Goal: Task Accomplishment & Management: Complete application form

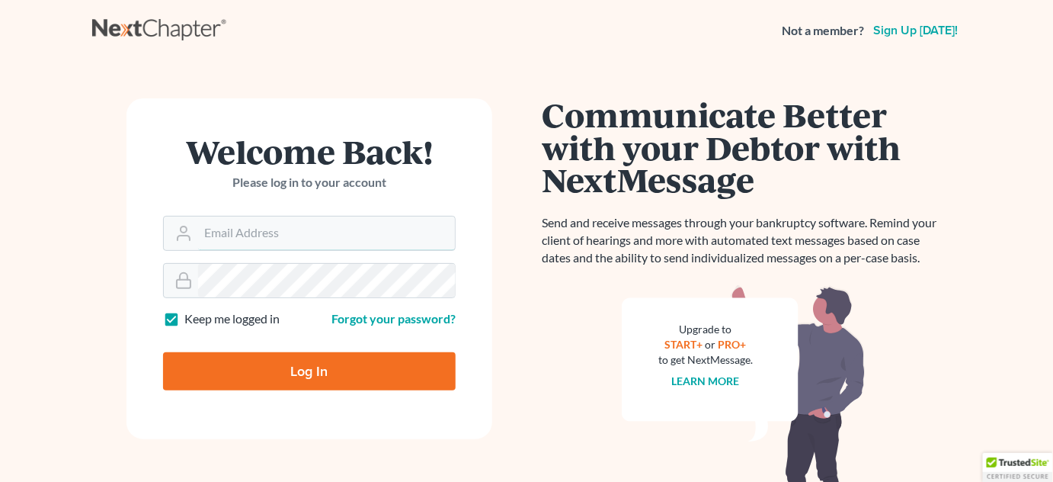
type input "[PERSON_NAME][EMAIL_ADDRESS][DOMAIN_NAME]"
click at [281, 369] on input "Log In" at bounding box center [309, 371] width 293 height 38
type input "Thinking..."
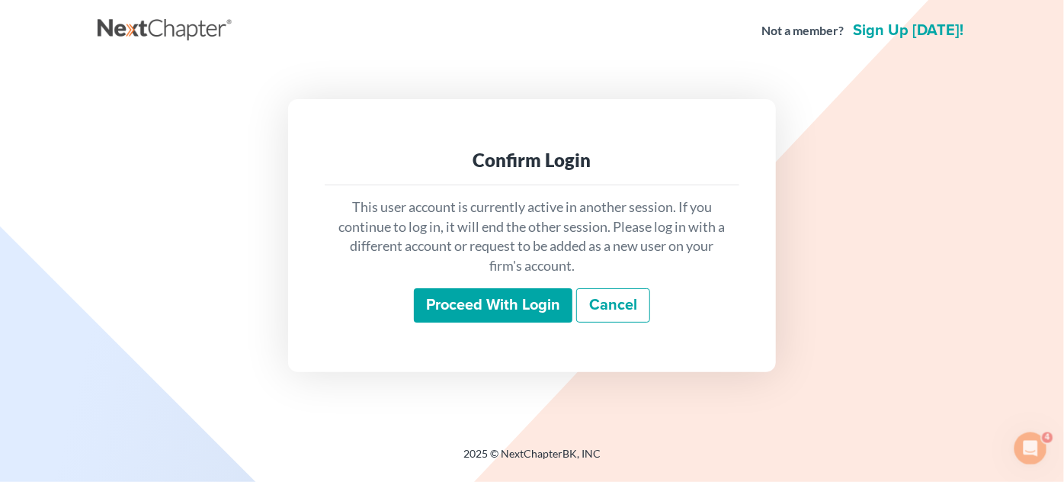
click at [446, 307] on input "Proceed with login" at bounding box center [493, 305] width 158 height 35
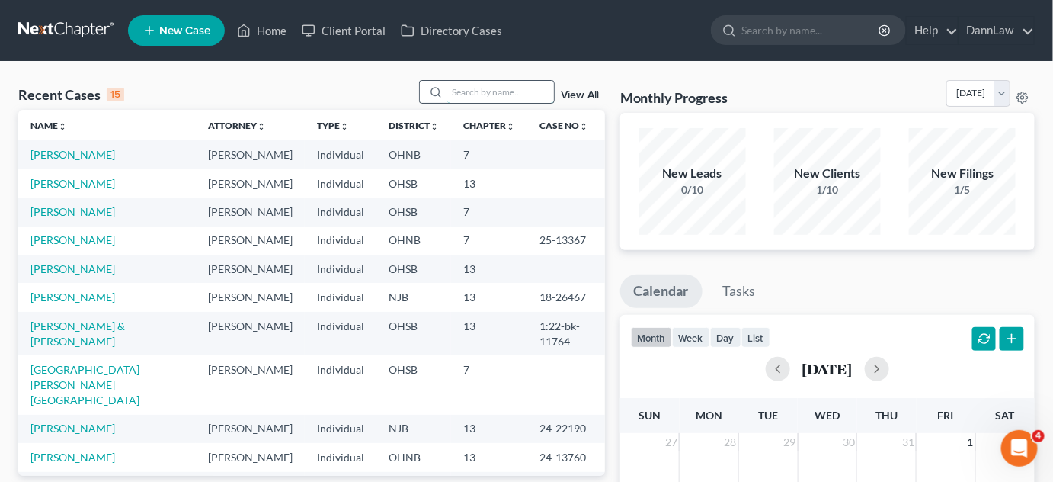
click at [497, 91] on input "search" at bounding box center [500, 92] width 107 height 22
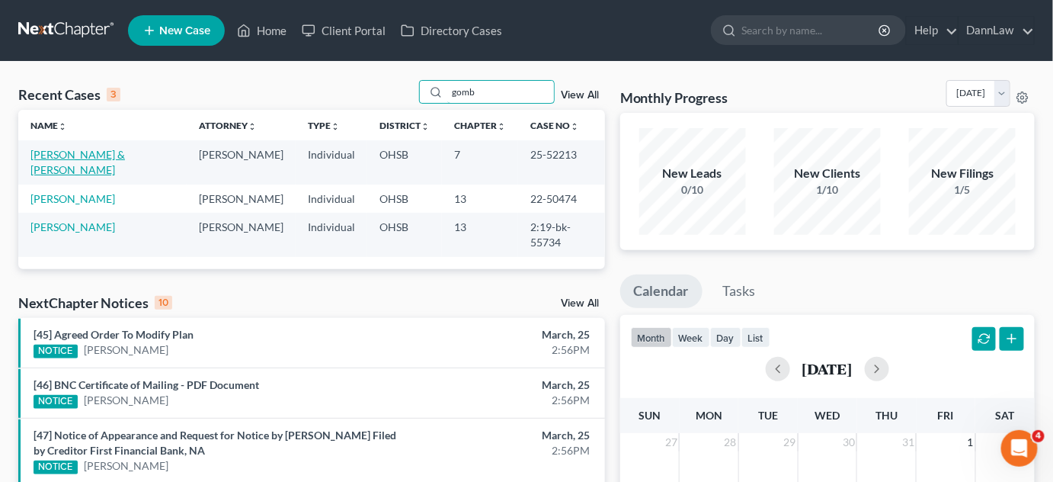
type input "gomb"
click at [101, 155] on link "Gombosch, Steven & Tracy" at bounding box center [77, 162] width 94 height 28
select select "2"
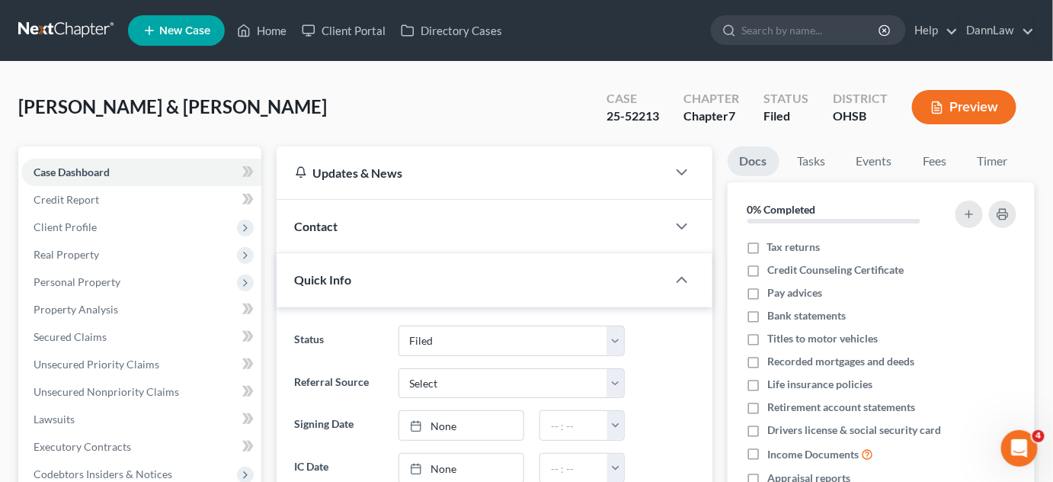
scroll to position [327, 0]
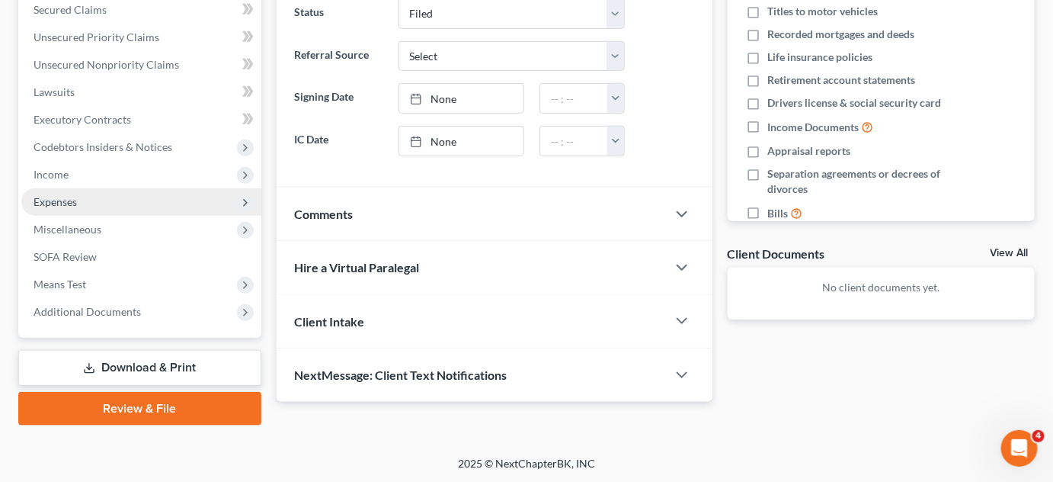
click at [89, 202] on span "Expenses" at bounding box center [141, 201] width 240 height 27
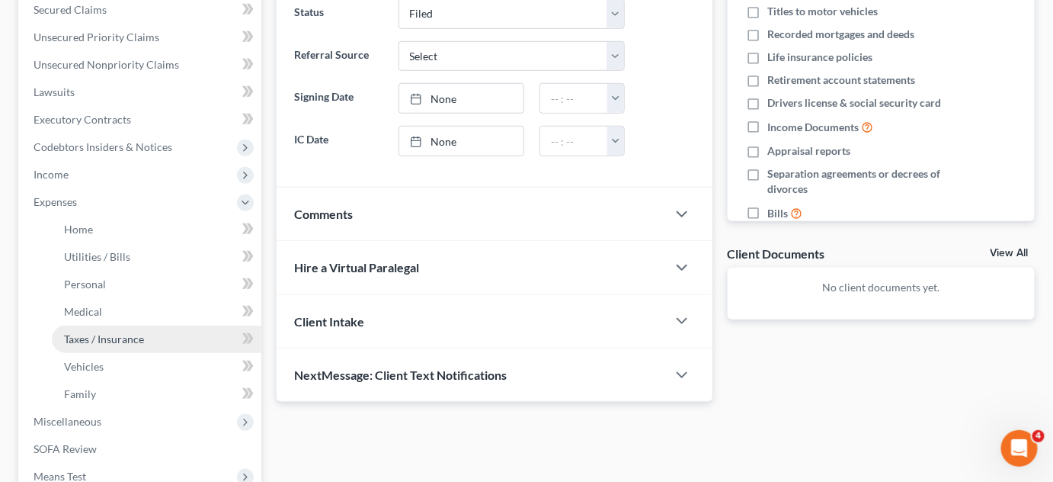
click at [117, 338] on span "Taxes / Insurance" at bounding box center [104, 338] width 80 height 13
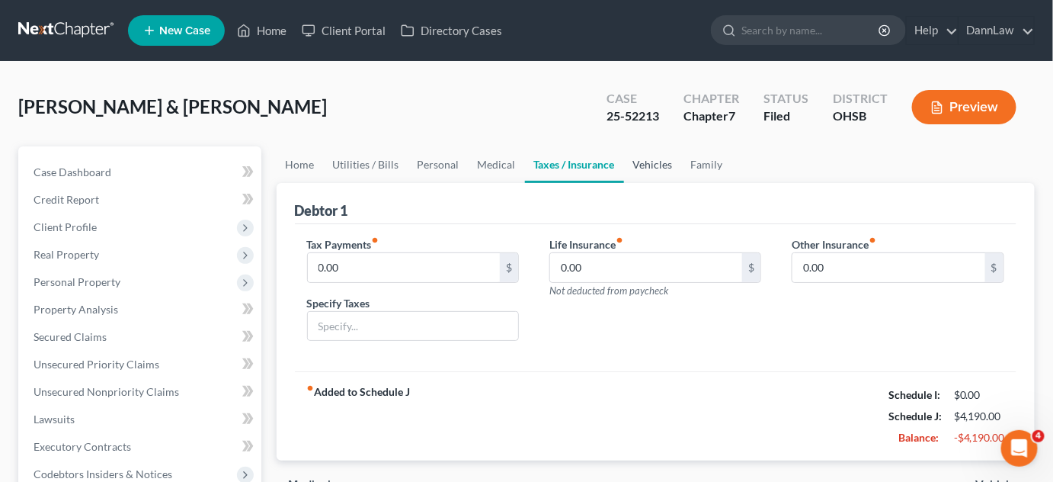
click at [634, 158] on link "Vehicles" at bounding box center [653, 164] width 58 height 37
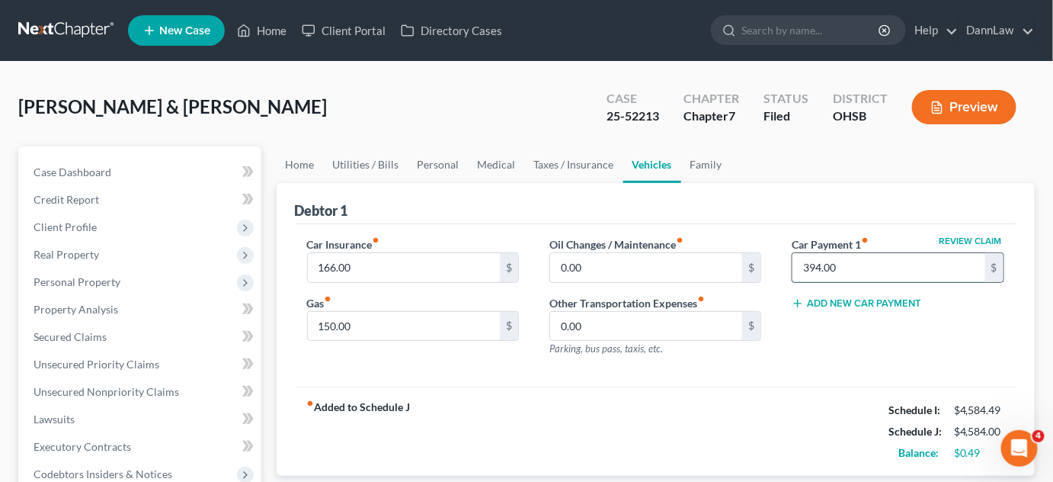
click at [861, 276] on input "394.00" at bounding box center [888, 267] width 193 height 29
type input "0"
type input "394.94"
click at [573, 163] on link "Taxes / Insurance" at bounding box center [574, 164] width 98 height 37
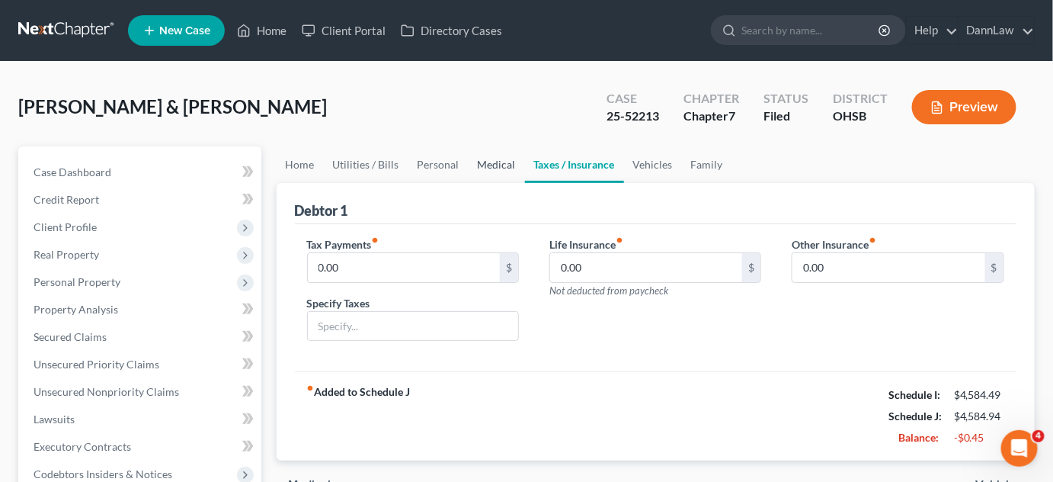
click at [502, 165] on link "Medical" at bounding box center [497, 164] width 56 height 37
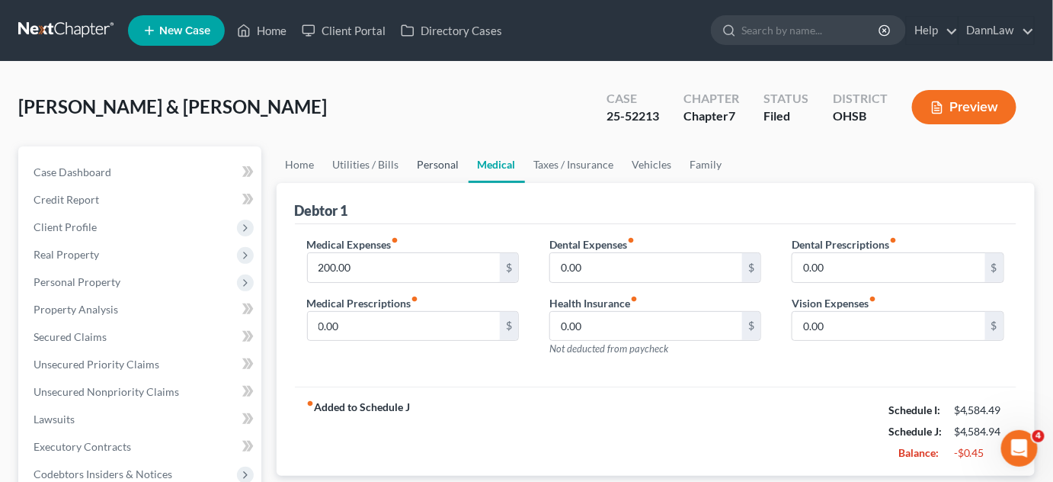
click at [430, 175] on link "Personal" at bounding box center [438, 164] width 60 height 37
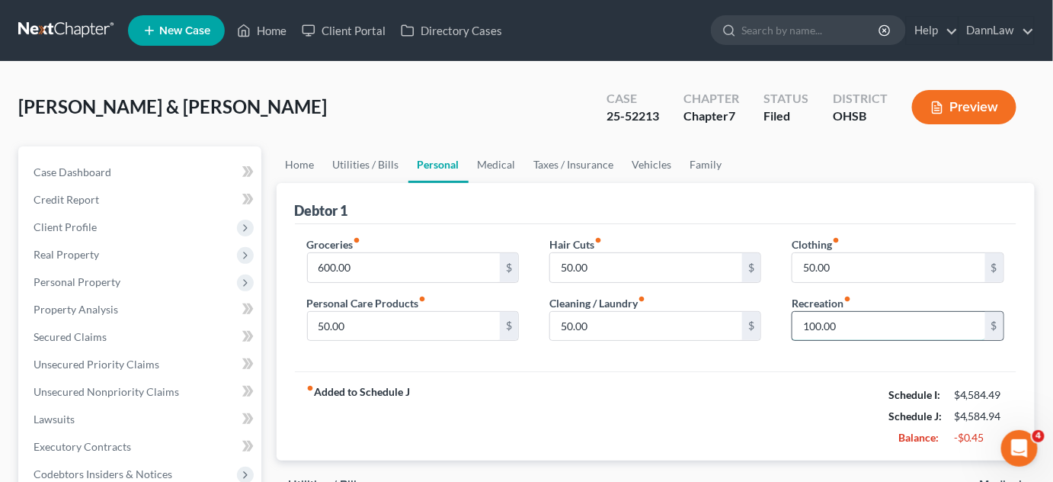
click at [847, 329] on input "100.00" at bounding box center [888, 326] width 193 height 29
type input "7"
type input "8"
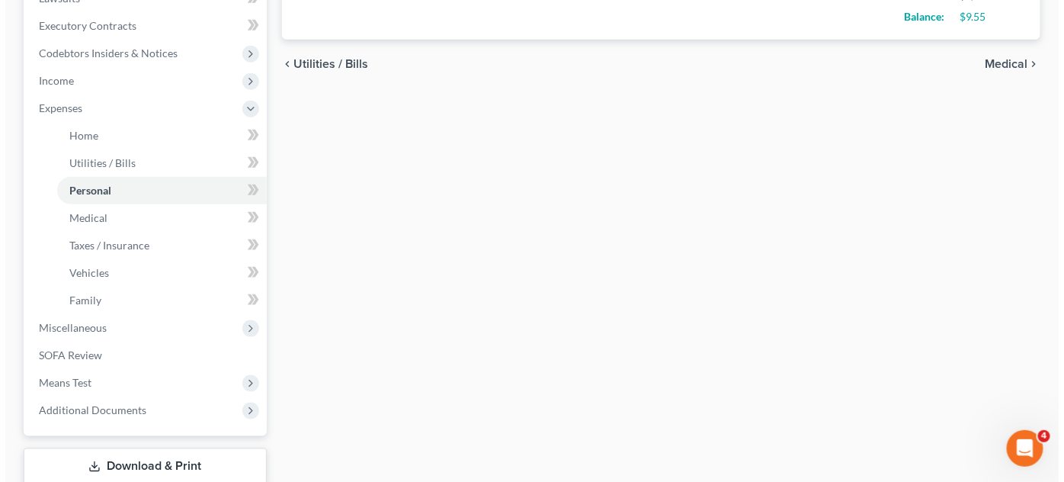
scroll to position [519, 0]
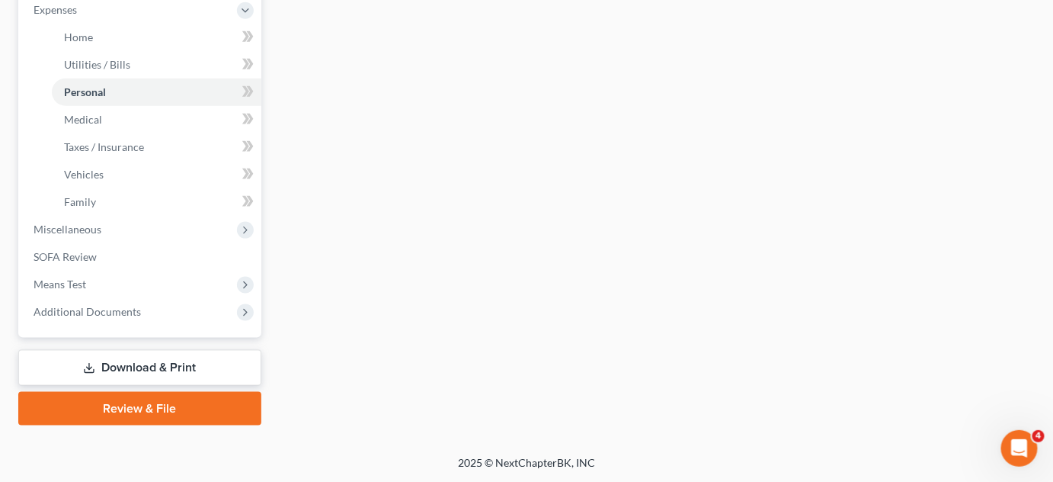
type input "90.00"
click at [171, 370] on link "Download & Print" at bounding box center [139, 368] width 243 height 36
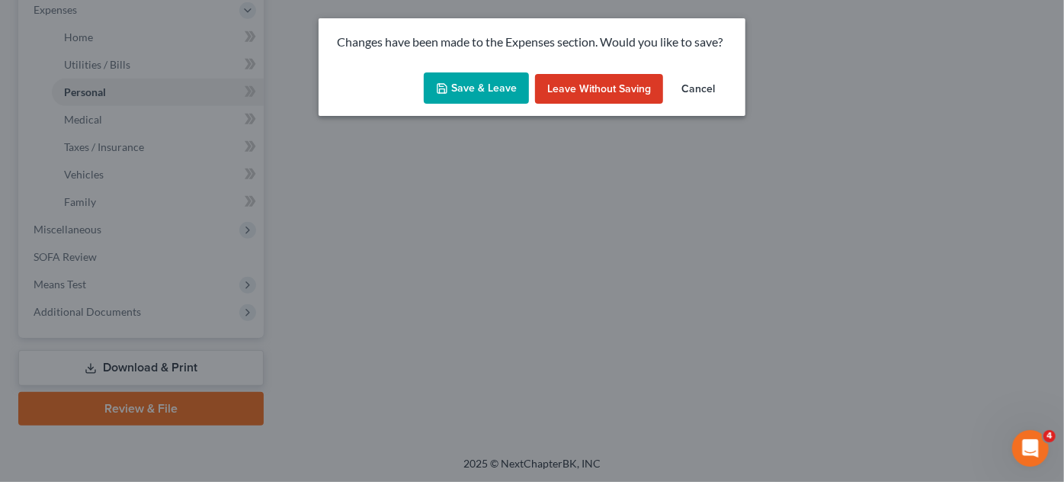
click at [480, 87] on button "Save & Leave" at bounding box center [476, 88] width 105 height 32
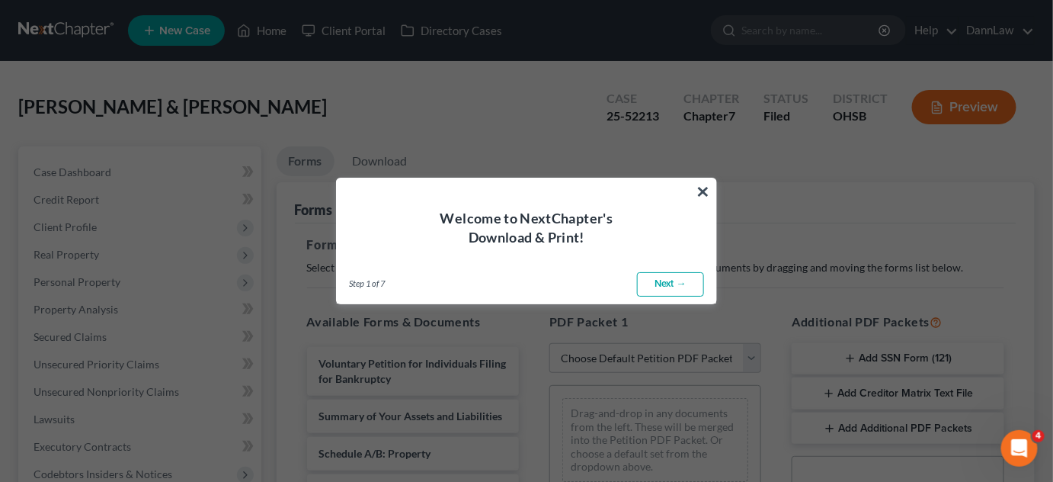
click at [674, 291] on link "Next →" at bounding box center [670, 284] width 67 height 24
select select "0"
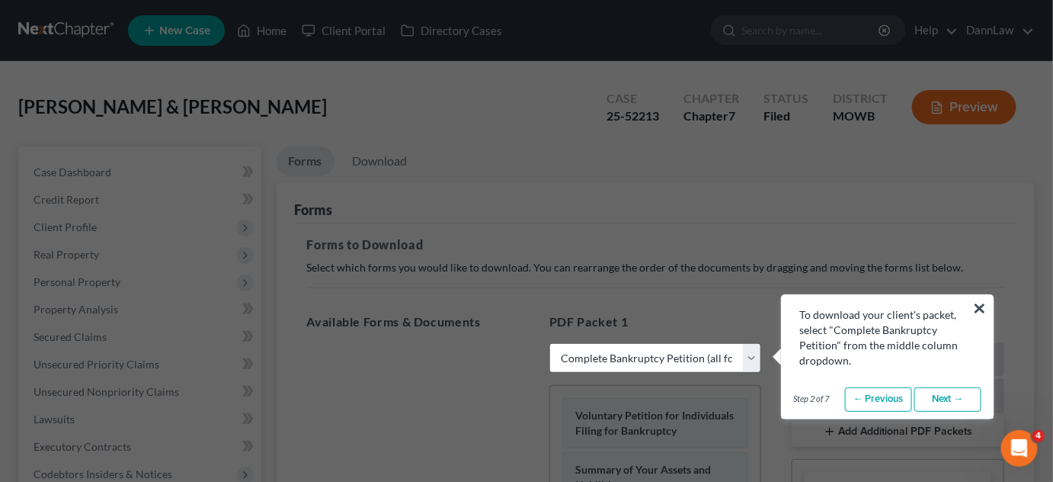
click at [924, 396] on link "Next →" at bounding box center [947, 399] width 67 height 24
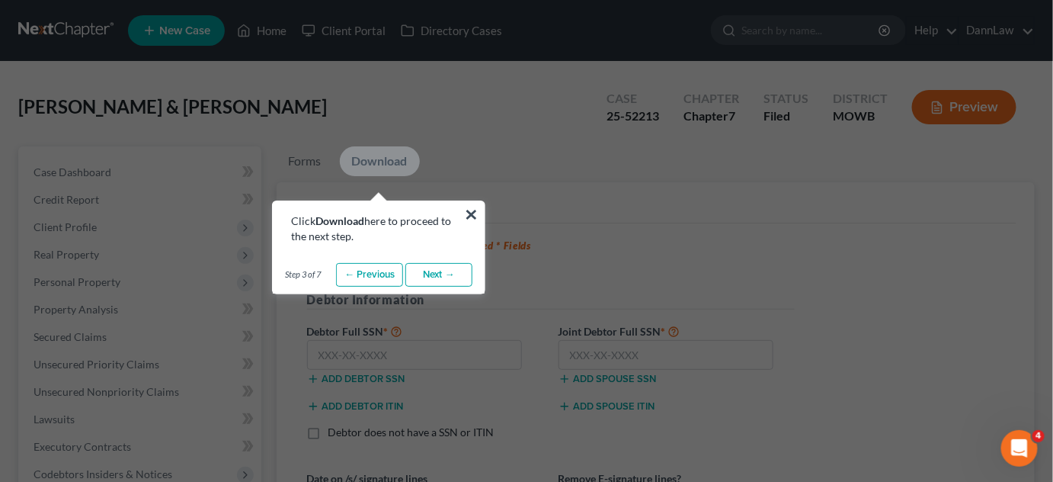
click at [443, 277] on link "Next →" at bounding box center [438, 275] width 67 height 24
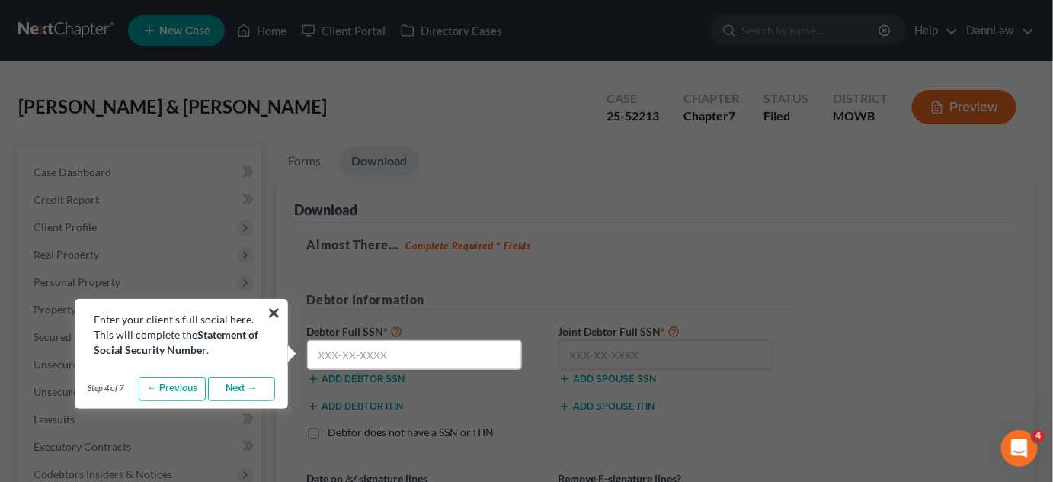
click at [224, 398] on link "Next →" at bounding box center [241, 388] width 67 height 24
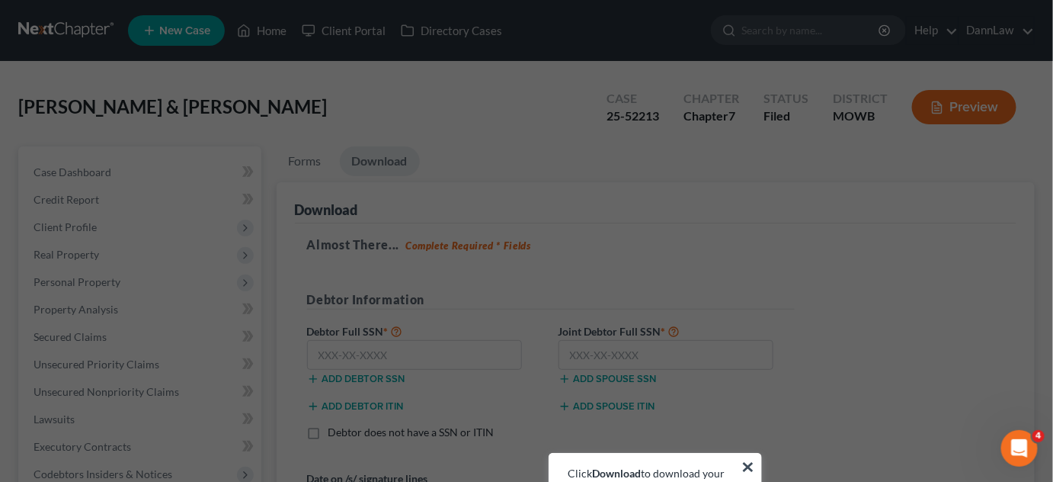
scroll to position [421, 0]
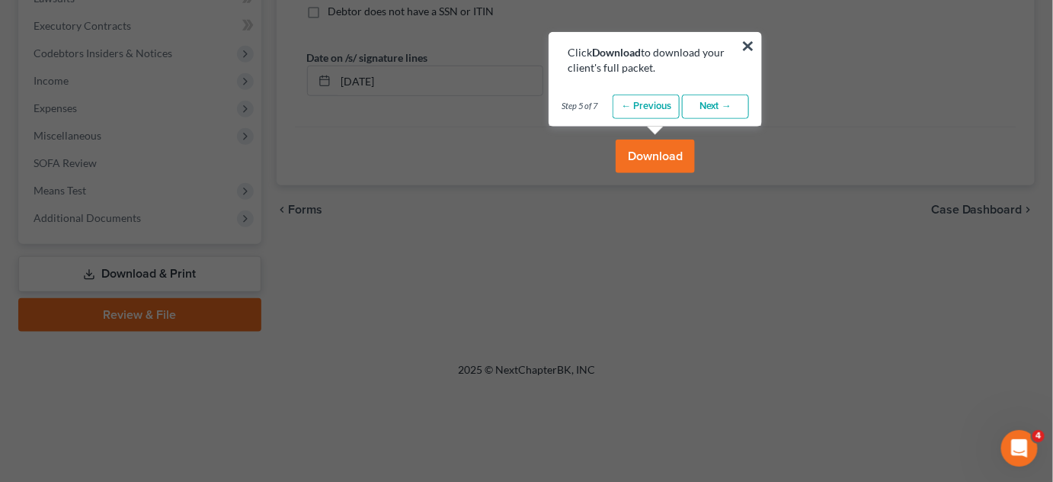
click at [721, 98] on link "Next →" at bounding box center [715, 106] width 67 height 24
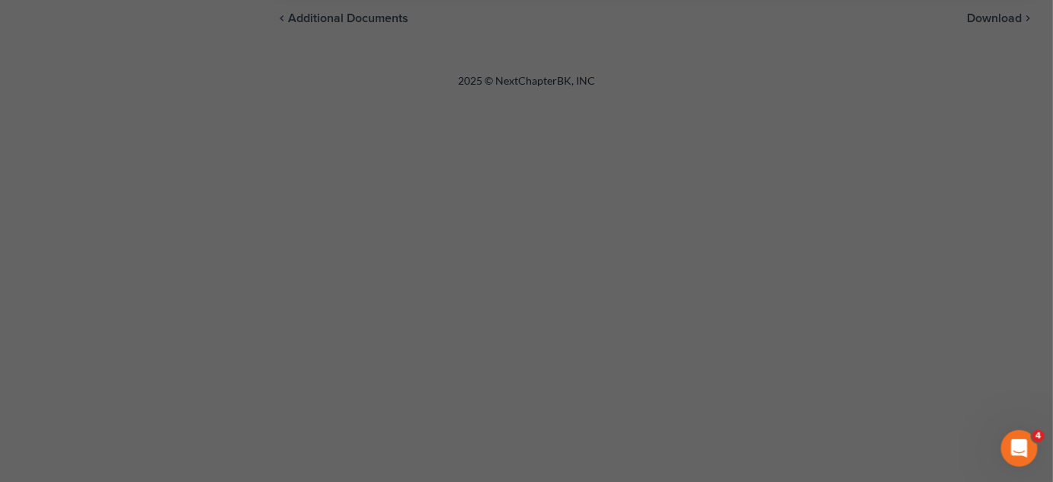
scroll to position [140, 0]
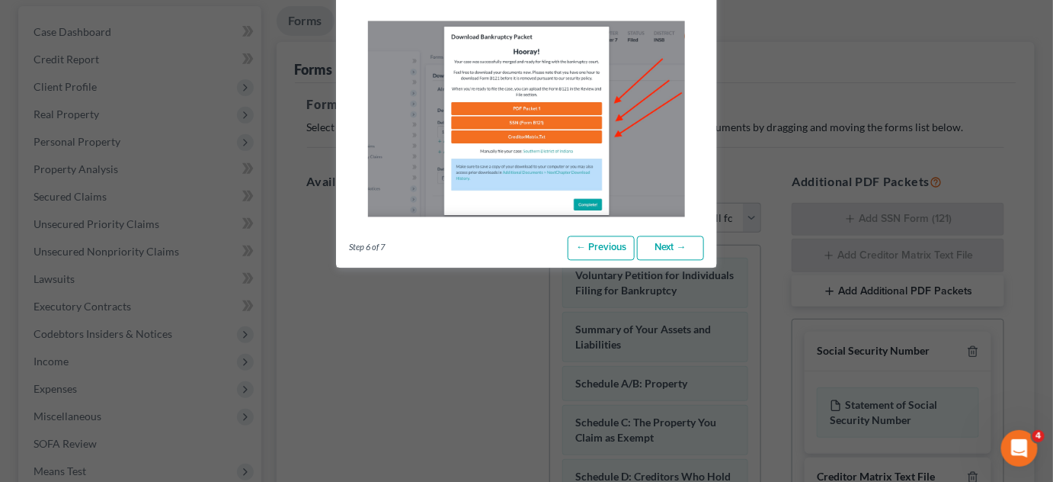
click at [680, 248] on link "Next →" at bounding box center [670, 248] width 67 height 24
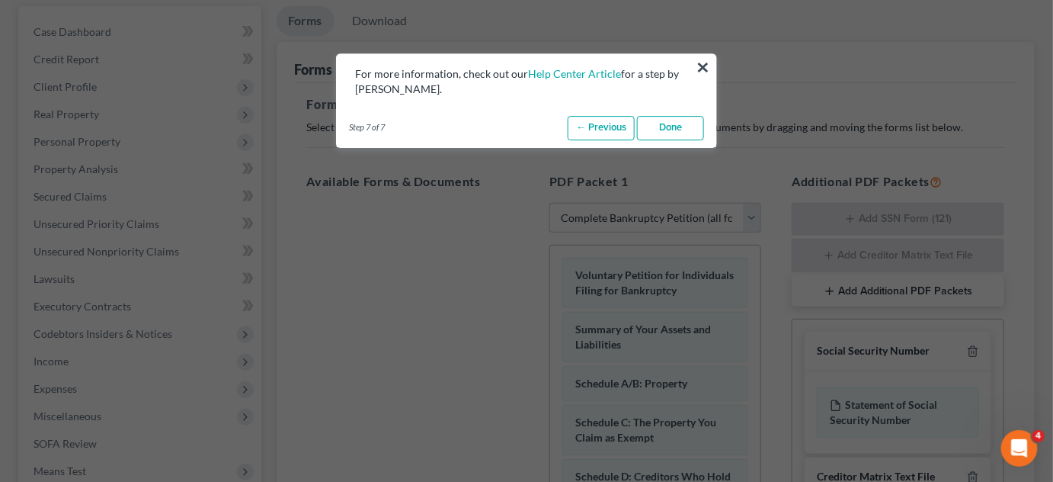
click at [672, 125] on link "Done" at bounding box center [670, 128] width 67 height 24
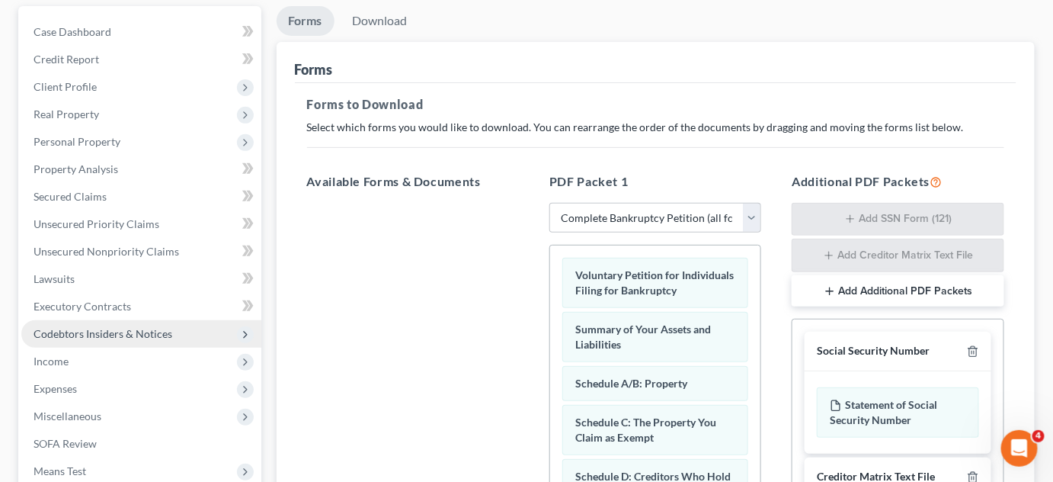
click at [29, 336] on span "Codebtors Insiders & Notices" at bounding box center [141, 333] width 240 height 27
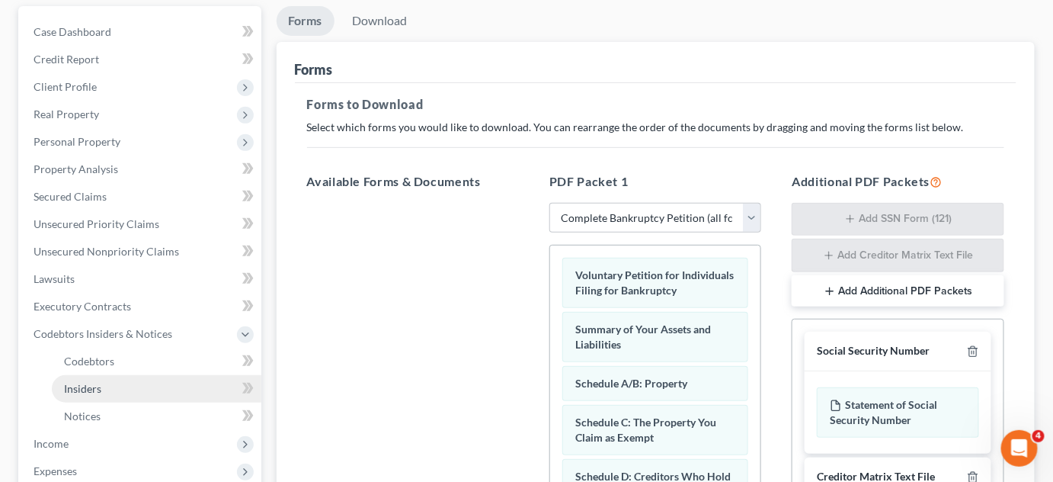
click at [72, 390] on span "Insiders" at bounding box center [82, 388] width 37 height 13
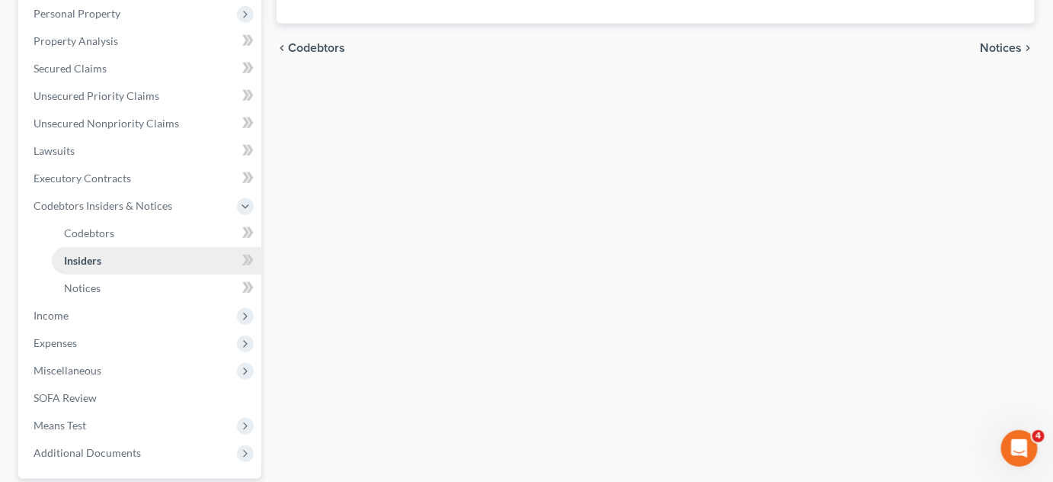
scroll to position [277, 0]
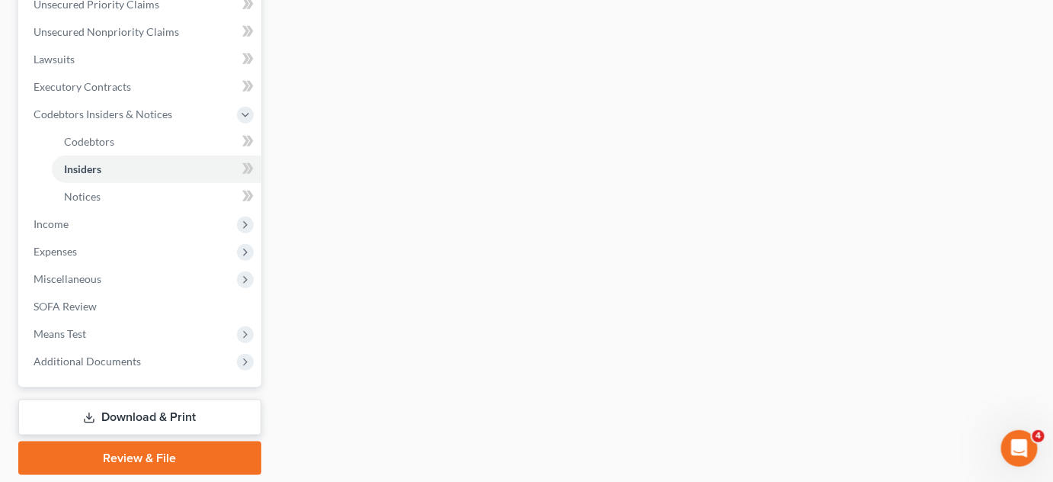
click at [215, 405] on link "Download & Print" at bounding box center [139, 417] width 243 height 36
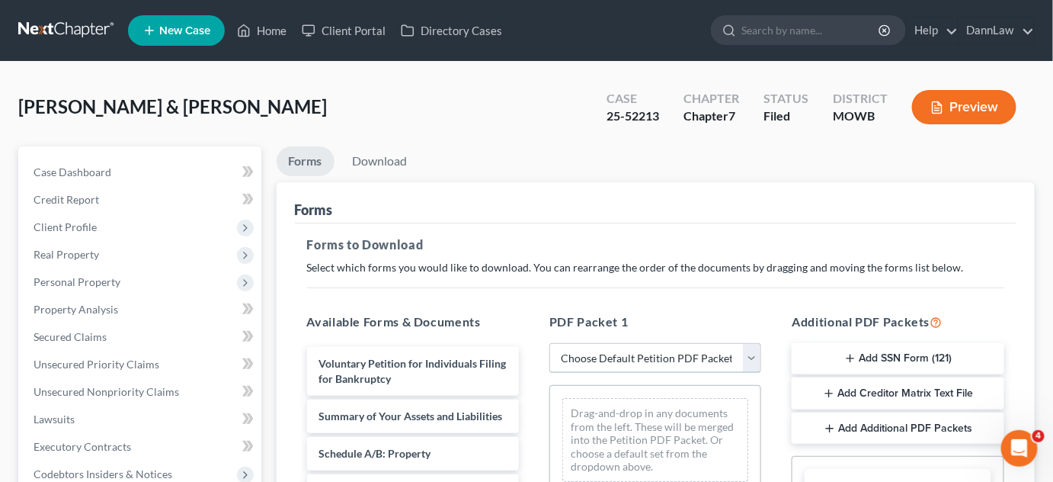
click at [707, 357] on select "Choose Default Petition PDF Packet Complete Bankruptcy Petition (all forms and …" at bounding box center [655, 358] width 212 height 30
select select "2"
click at [549, 343] on select "Choose Default Petition PDF Packet Complete Bankruptcy Petition (all forms and …" at bounding box center [655, 358] width 212 height 30
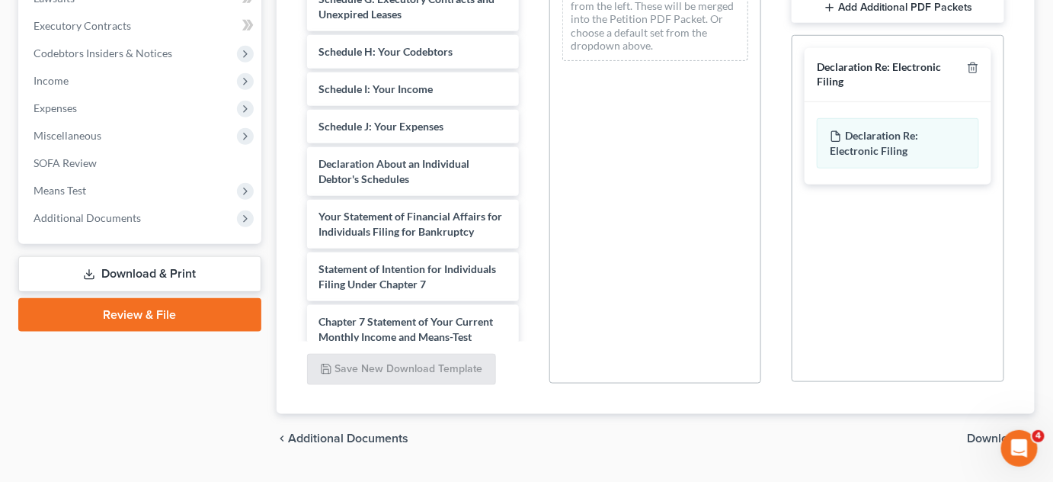
scroll to position [227, 0]
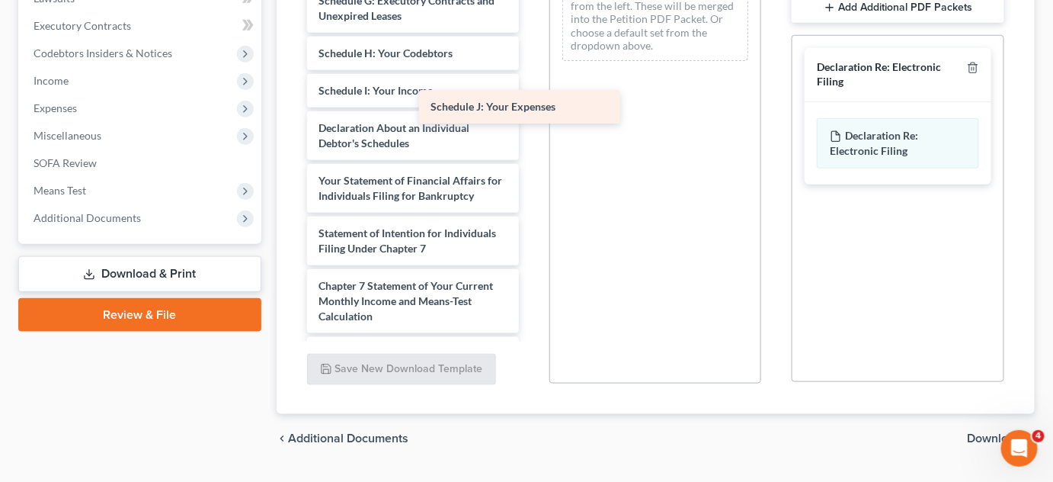
drag, startPoint x: 440, startPoint y: 146, endPoint x: 600, endPoint y: 107, distance: 163.7
click at [531, 107] on div "Schedule J: Your Expenses Voluntary Petition for Individuals Filing for Bankrup…" at bounding box center [413, 98] width 236 height 799
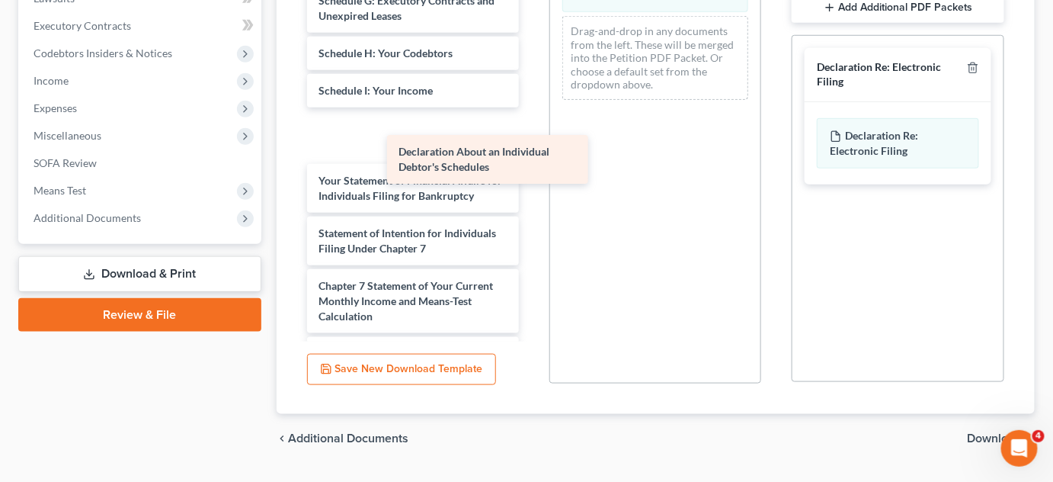
drag, startPoint x: 457, startPoint y: 131, endPoint x: 629, endPoint y: 121, distance: 171.7
click at [531, 121] on div "Declaration About an Individual Debtor's Schedules Voluntary Petition for Indiv…" at bounding box center [413, 98] width 236 height 799
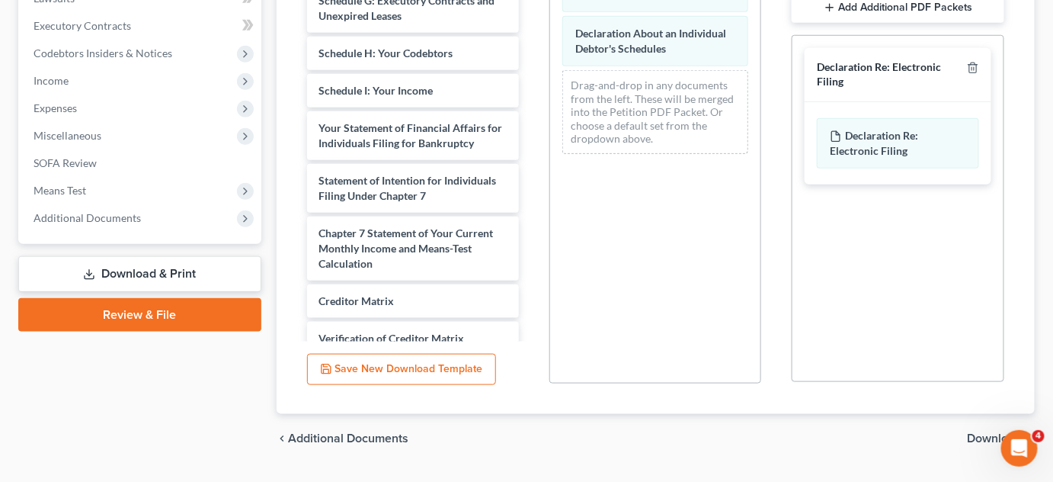
click at [977, 437] on span "Download" at bounding box center [995, 438] width 55 height 12
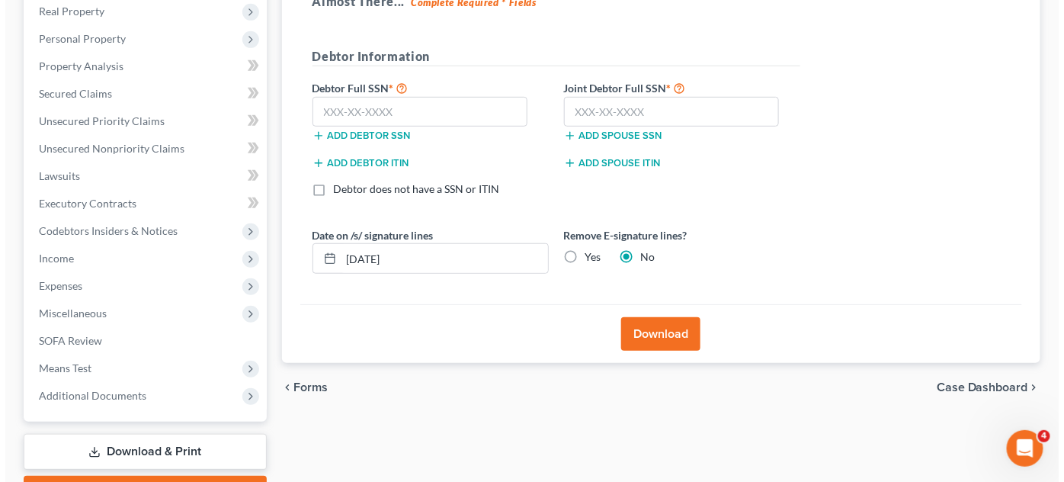
scroll to position [257, 0]
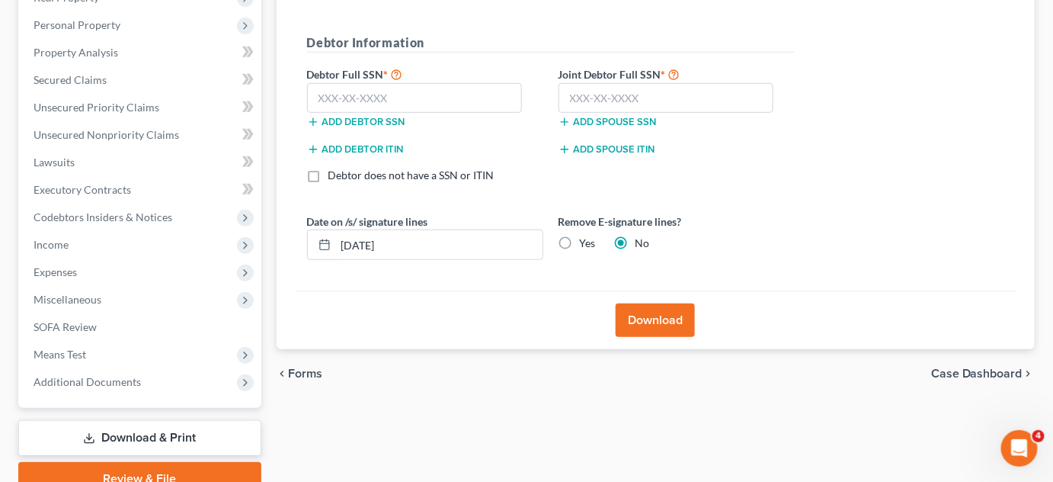
click at [580, 239] on label "Yes" at bounding box center [588, 242] width 16 height 15
click at [586, 239] on input "Yes" at bounding box center [591, 240] width 10 height 10
radio input "true"
radio input "false"
click at [495, 247] on input "08/11/2025" at bounding box center [439, 244] width 206 height 29
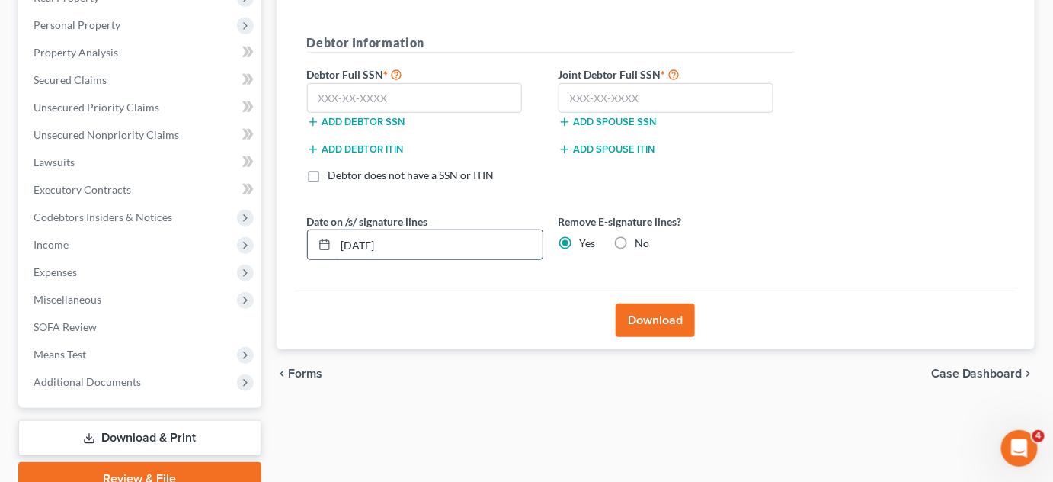
click at [495, 247] on input "08/11/2025" at bounding box center [439, 244] width 206 height 29
click at [433, 94] on input "text" at bounding box center [415, 98] width 216 height 30
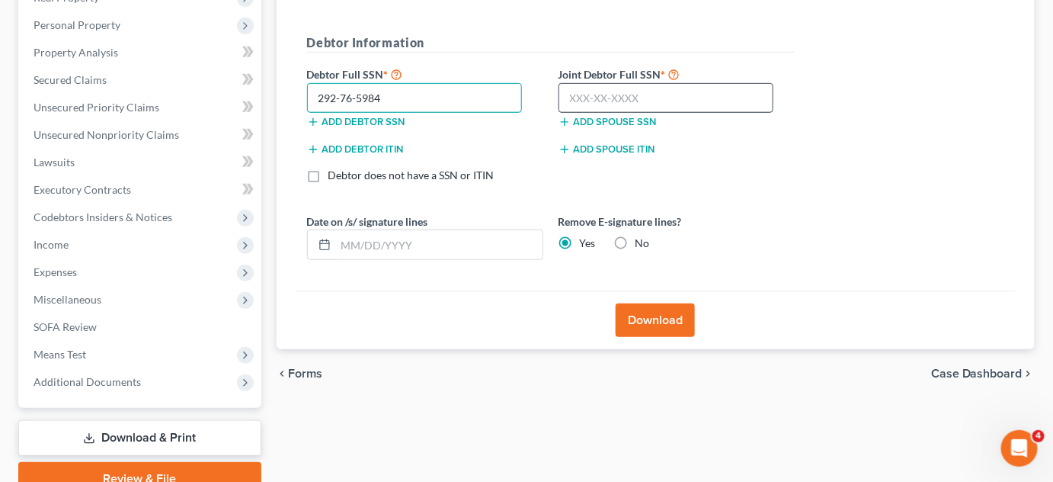
type input "292-76-5984"
click at [610, 105] on input "text" at bounding box center [667, 98] width 216 height 30
type input "287-64-9781"
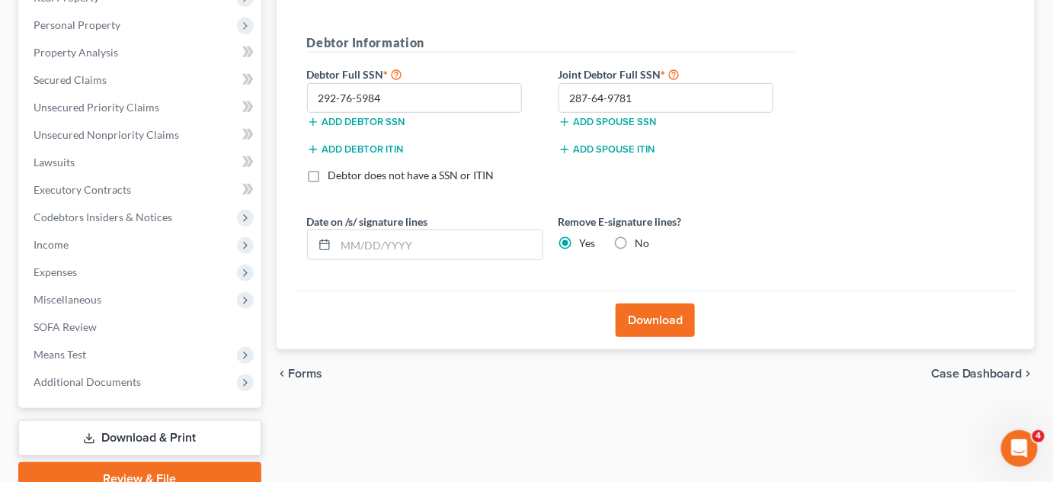
click at [660, 323] on button "Download" at bounding box center [655, 320] width 79 height 34
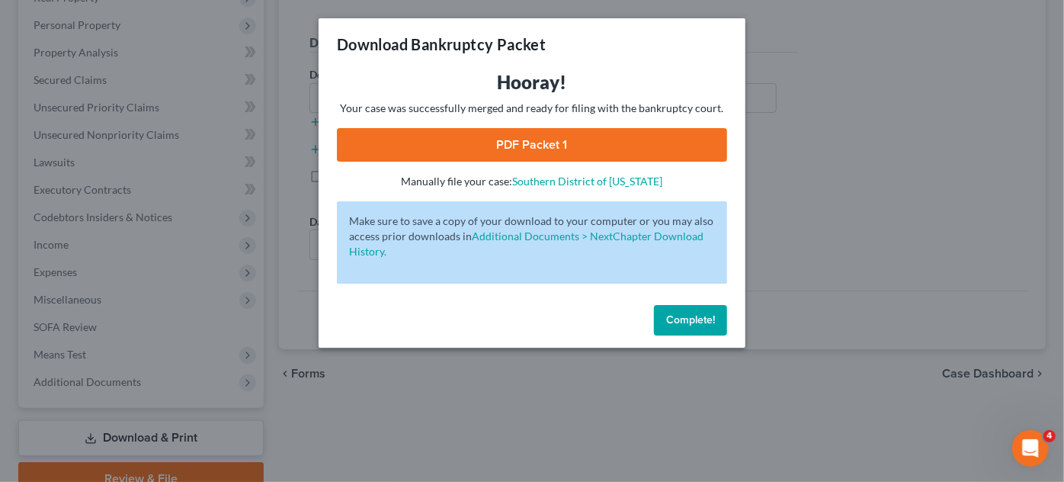
click at [520, 147] on link "PDF Packet 1" at bounding box center [532, 145] width 390 height 34
